Goal: Navigation & Orientation: Find specific page/section

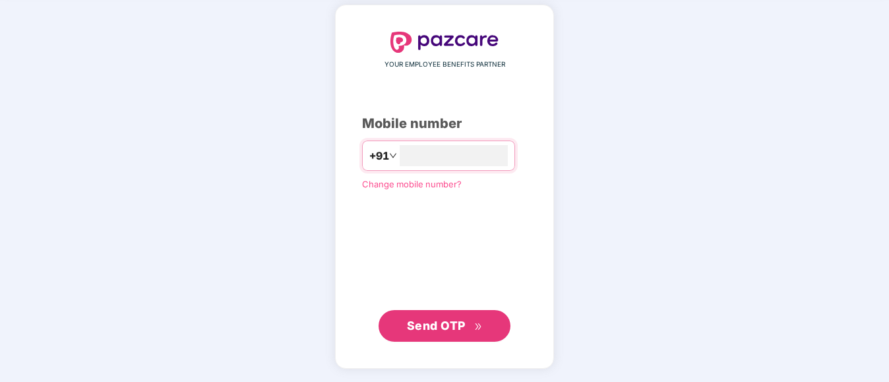
type input "**********"
click at [440, 329] on span "Send OTP" at bounding box center [436, 325] width 59 height 14
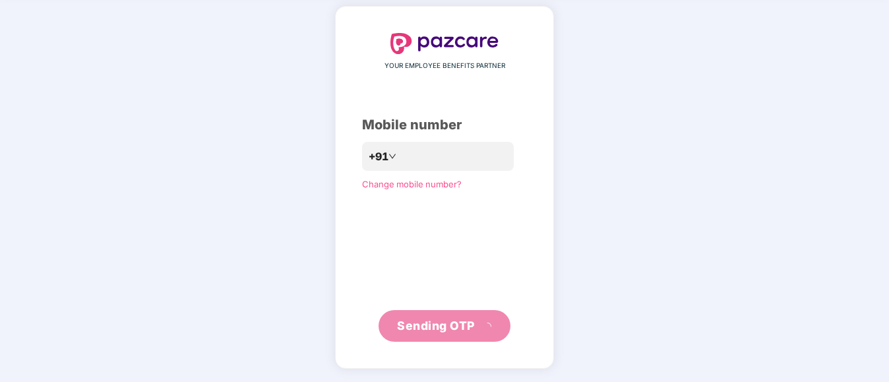
scroll to position [48, 0]
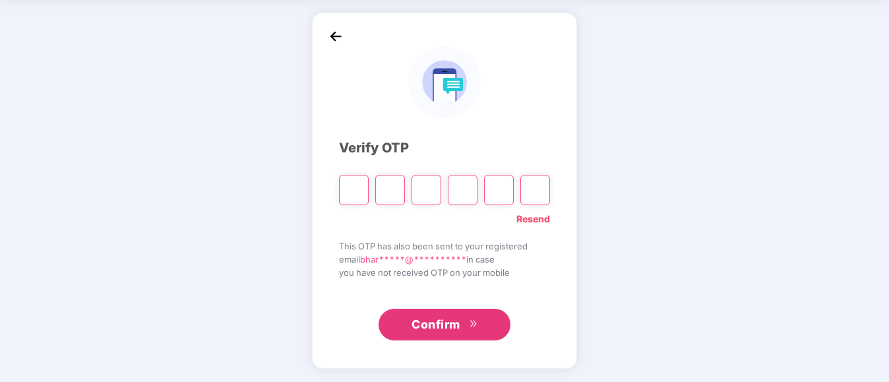
type input "*"
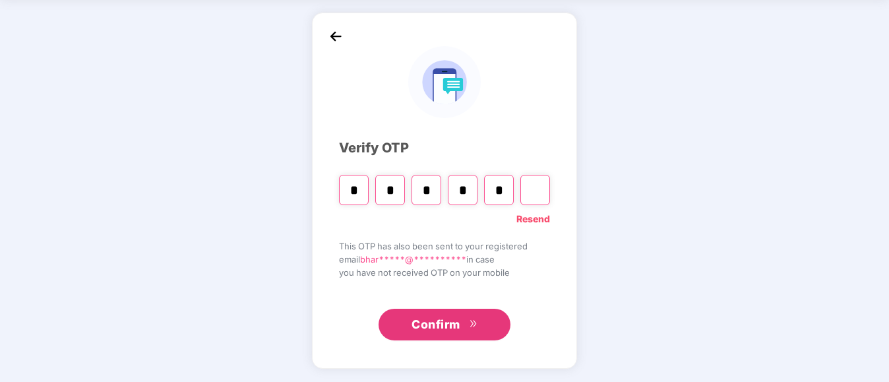
type input "*"
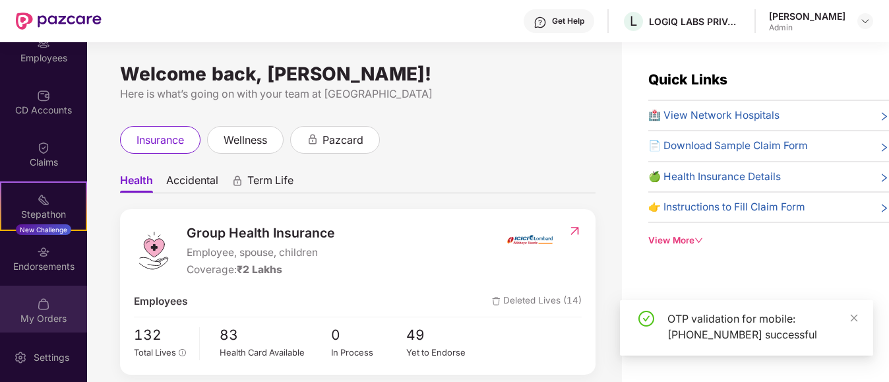
scroll to position [127, 0]
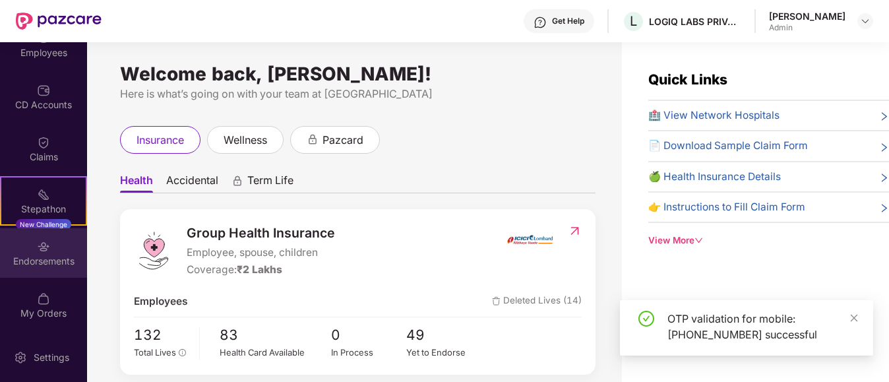
click at [35, 258] on div "Endorsements" at bounding box center [43, 261] width 87 height 13
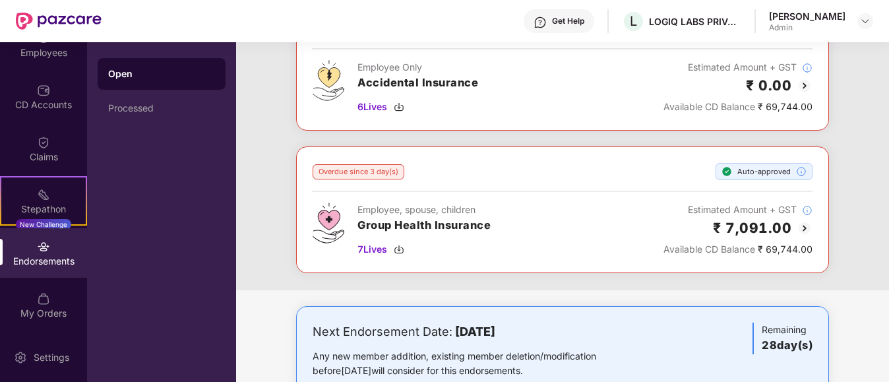
scroll to position [435, 0]
